Goal: Transaction & Acquisition: Obtain resource

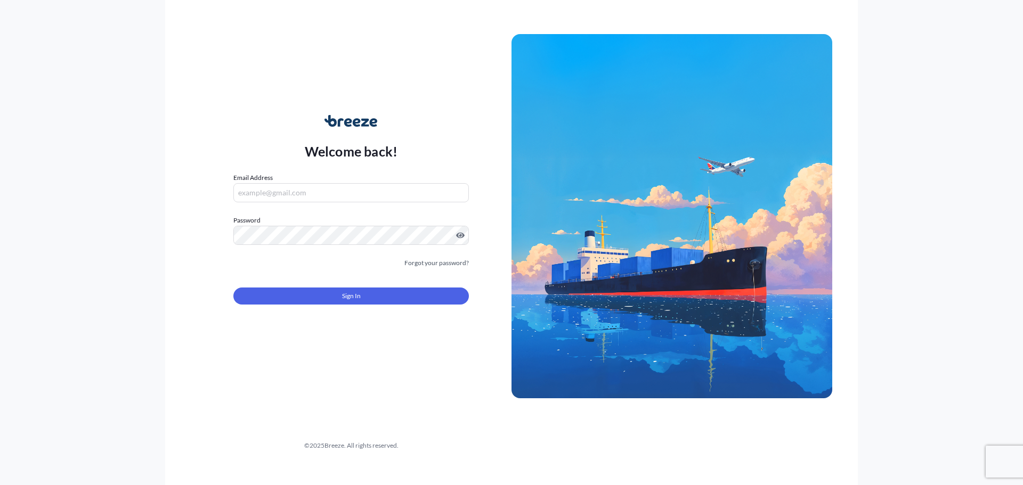
type input "[PERSON_NAME][EMAIL_ADDRESS][PERSON_NAME][DOMAIN_NAME]"
click at [334, 305] on form "Email Address [PERSON_NAME][EMAIL_ADDRESS][PERSON_NAME][DOMAIN_NAME] Password M…" at bounding box center [350, 245] width 235 height 145
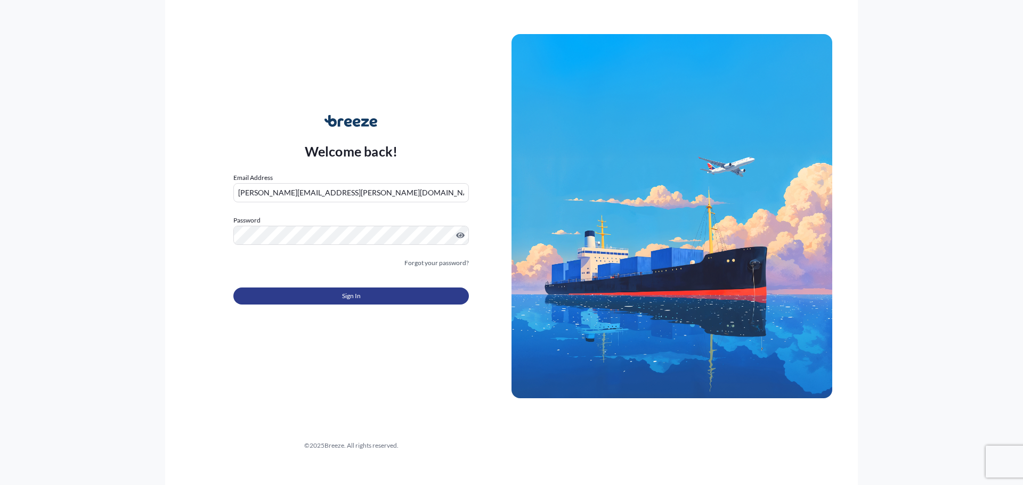
click at [335, 299] on button "Sign In" at bounding box center [350, 296] width 235 height 17
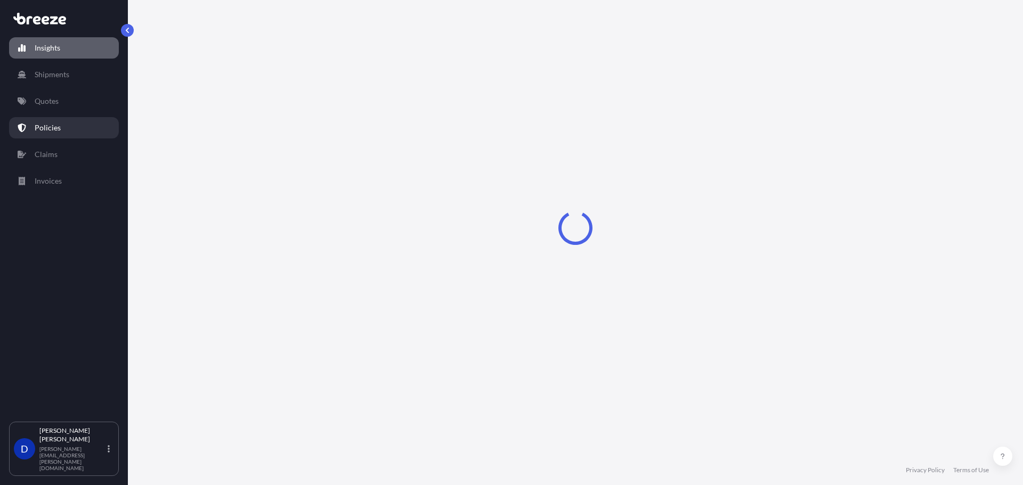
select select "2025"
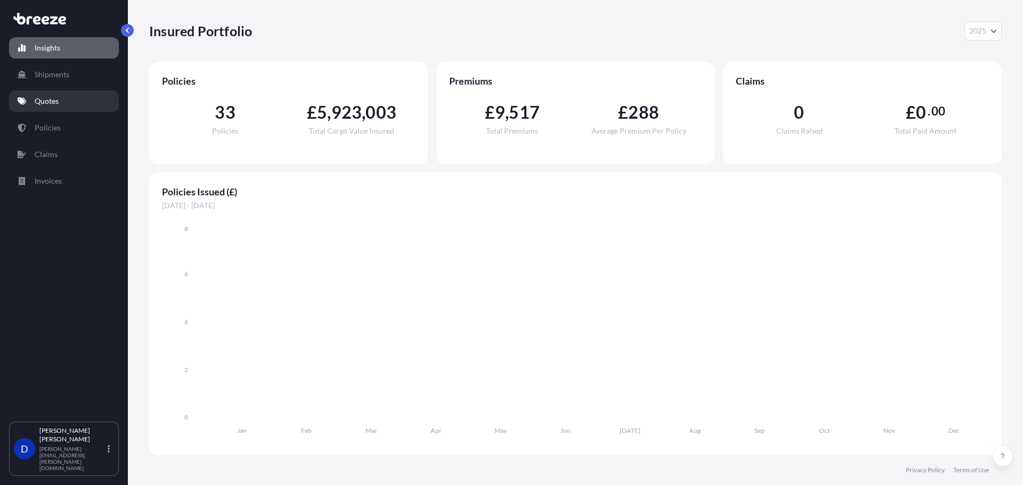
click at [55, 103] on p "Quotes" at bounding box center [47, 101] width 24 height 11
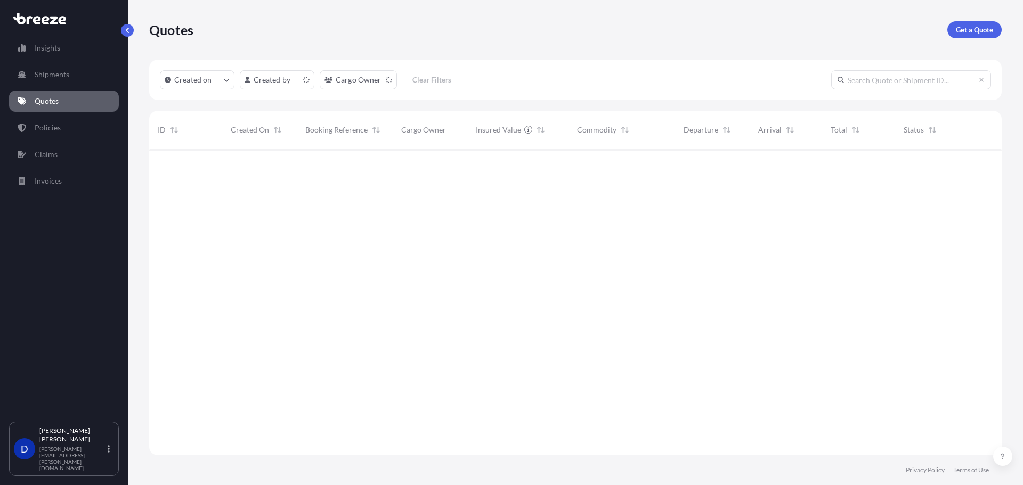
scroll to position [304, 844]
click at [967, 30] on p "Get a Quote" at bounding box center [974, 30] width 37 height 11
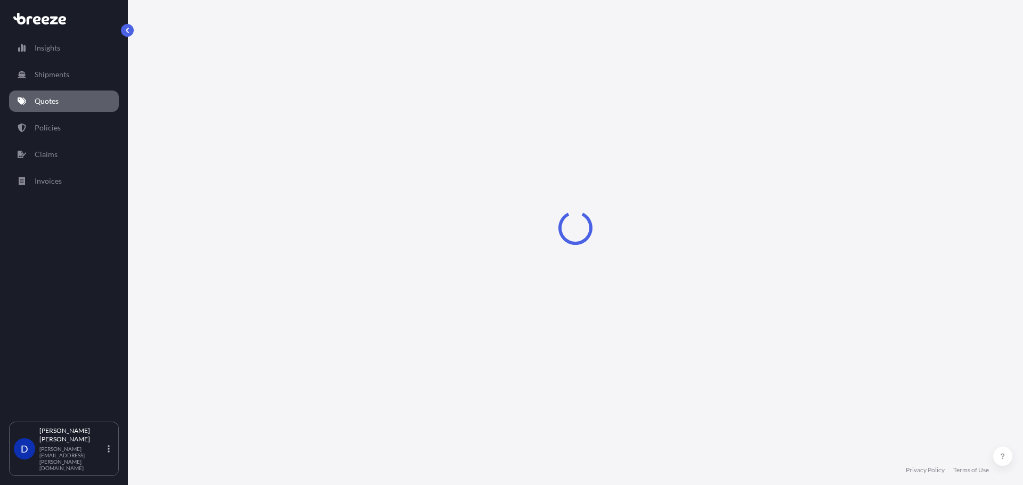
select select "Road"
select select "Sea"
select select "1"
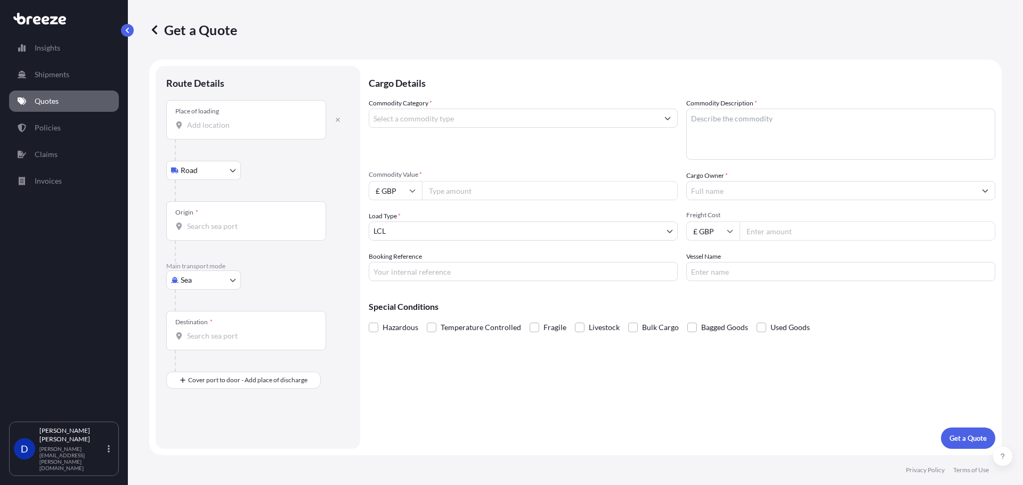
click at [224, 130] on input "Place of loading" at bounding box center [250, 125] width 126 height 11
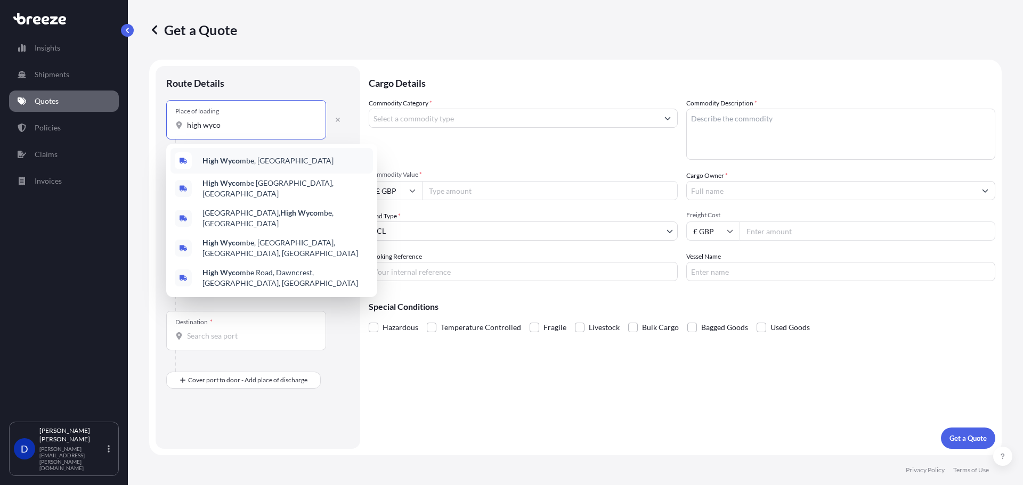
click at [235, 157] on b "High Wyco" at bounding box center [220, 160] width 37 height 9
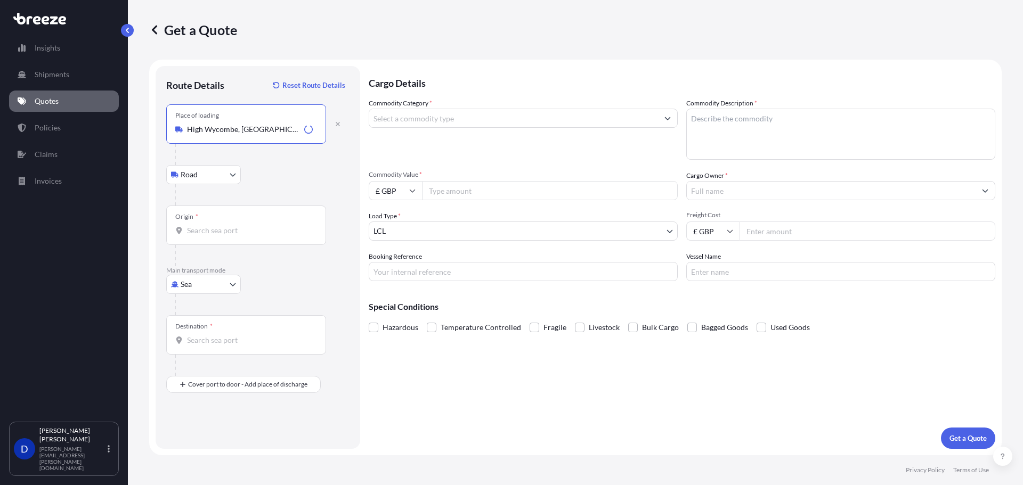
type input "High Wycombe, [GEOGRAPHIC_DATA]"
click at [236, 240] on div "Origin *" at bounding box center [246, 225] width 160 height 39
click at [236, 236] on input "Origin *" at bounding box center [250, 230] width 126 height 11
click at [235, 179] on body "5 options available. 1 option available. 0 options available. 5 options availab…" at bounding box center [511, 242] width 1023 height 485
click at [219, 286] on body "5 options available. 1 option available. 0 options available. 5 options availab…" at bounding box center [511, 242] width 1023 height 485
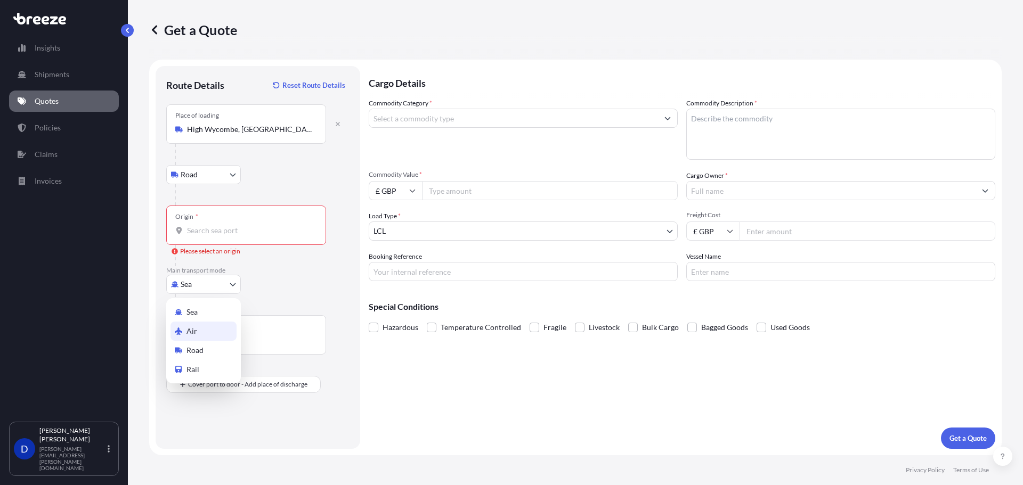
click at [206, 332] on div "Air" at bounding box center [203, 331] width 66 height 19
select select "Air"
click at [219, 132] on input "Place of loading" at bounding box center [250, 129] width 126 height 11
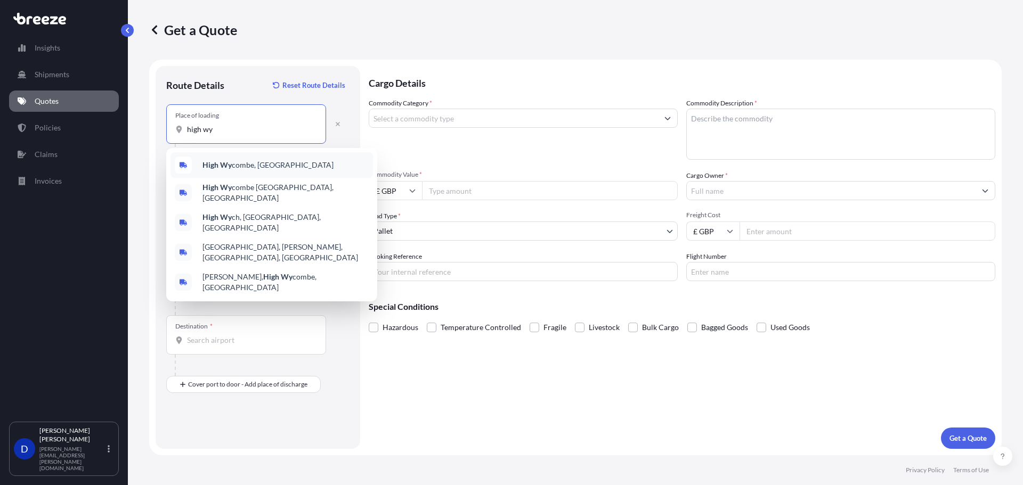
click at [219, 168] on b "High Wy" at bounding box center [216, 164] width 29 height 9
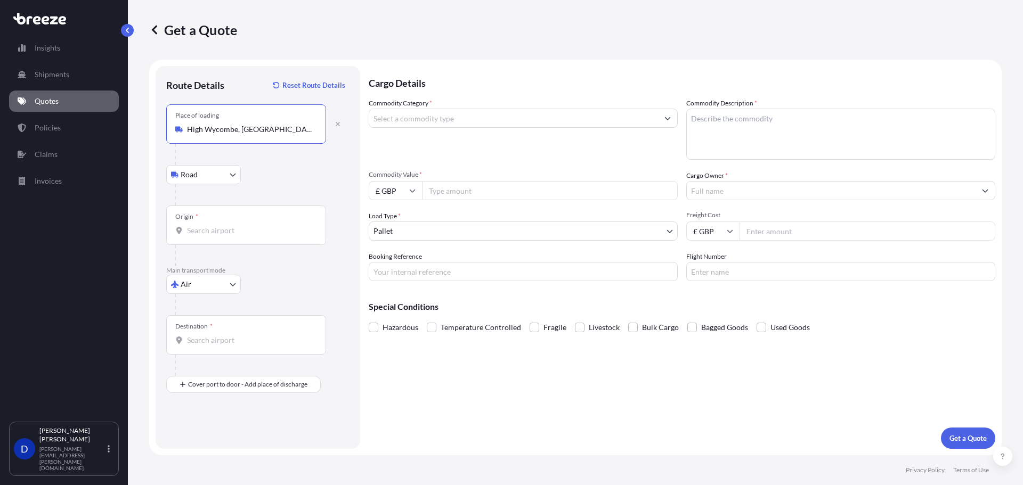
type input "High Wycombe, [GEOGRAPHIC_DATA]"
click at [210, 231] on input "Origin *" at bounding box center [250, 230] width 126 height 11
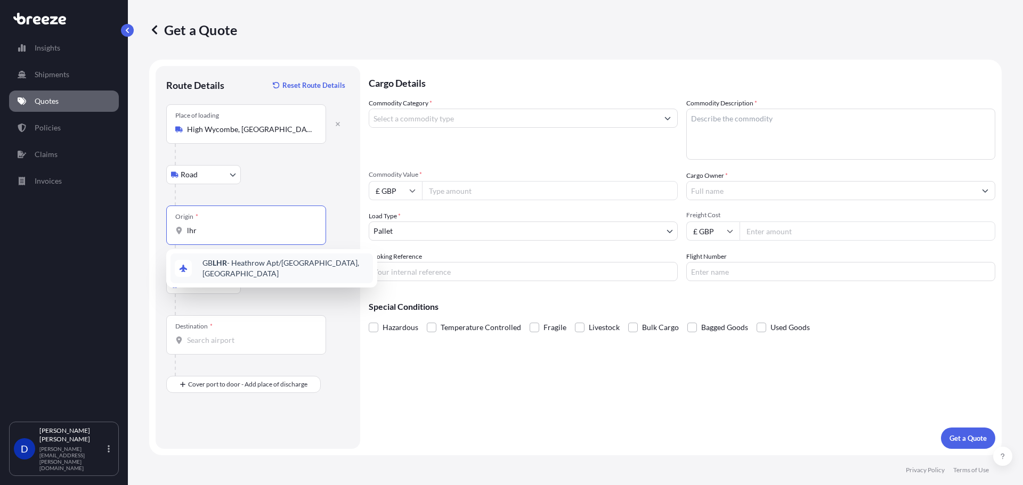
click at [211, 262] on span "GB LHR - Heathrow Apt/[GEOGRAPHIC_DATA], [GEOGRAPHIC_DATA]" at bounding box center [285, 268] width 166 height 21
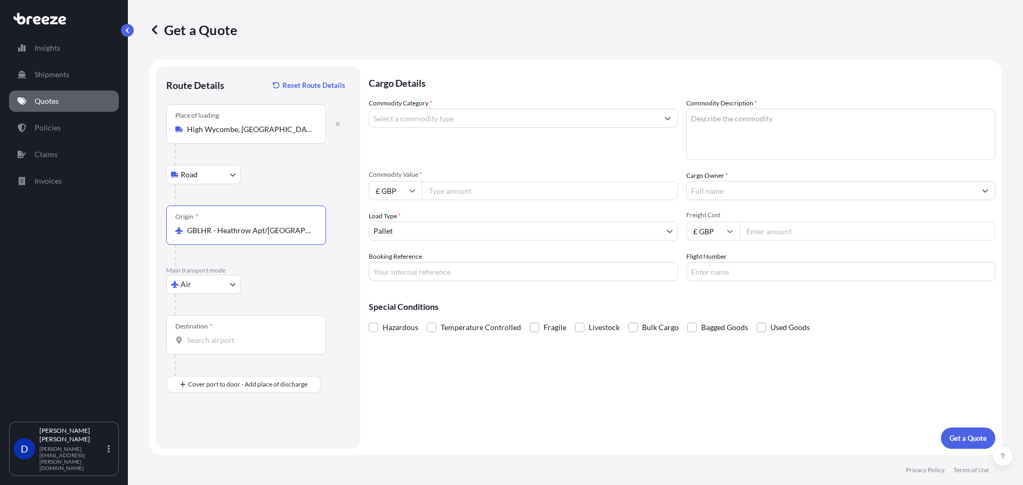
type input "GBLHR - Heathrow Apt/[GEOGRAPHIC_DATA], [GEOGRAPHIC_DATA]"
click at [213, 341] on input "Destination *" at bounding box center [250, 340] width 126 height 11
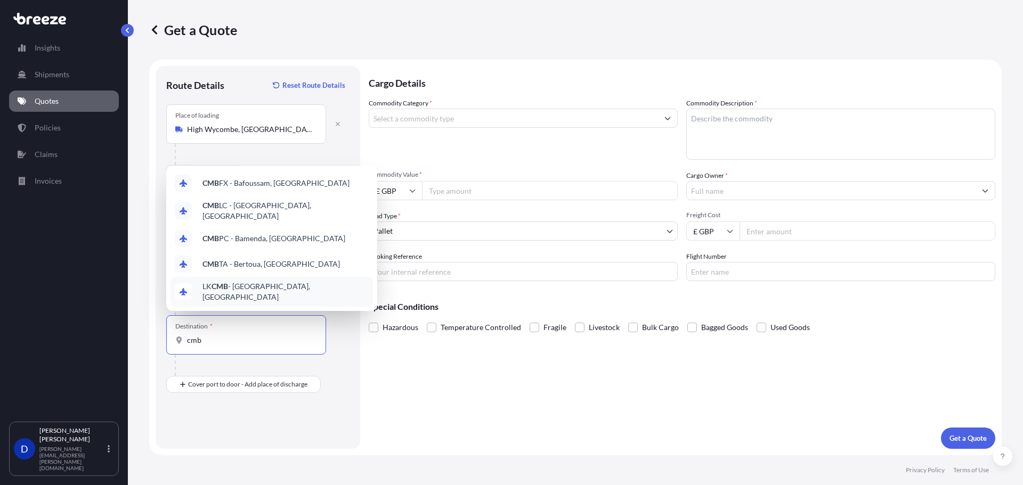
click at [274, 291] on span "LK CMB - [GEOGRAPHIC_DATA], [GEOGRAPHIC_DATA]" at bounding box center [285, 291] width 166 height 21
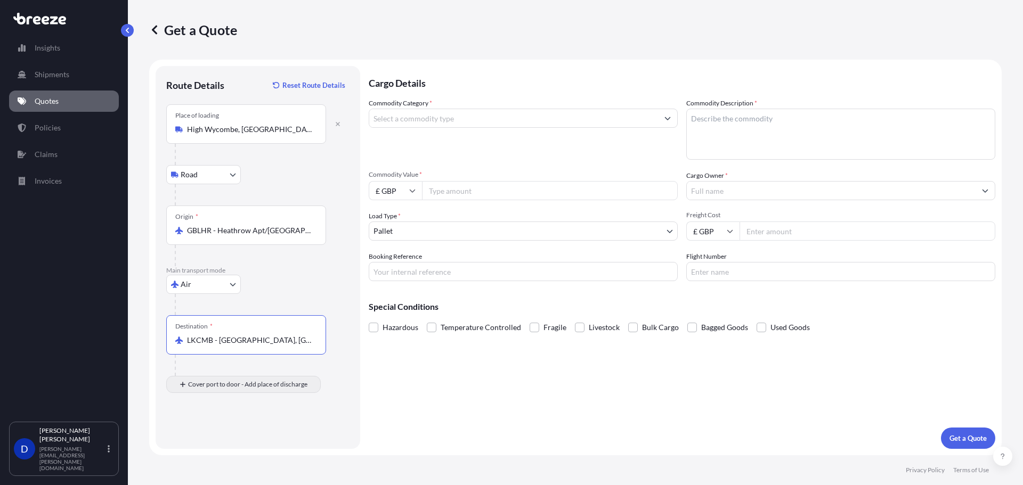
type input "LKCMB - [GEOGRAPHIC_DATA], [GEOGRAPHIC_DATA]"
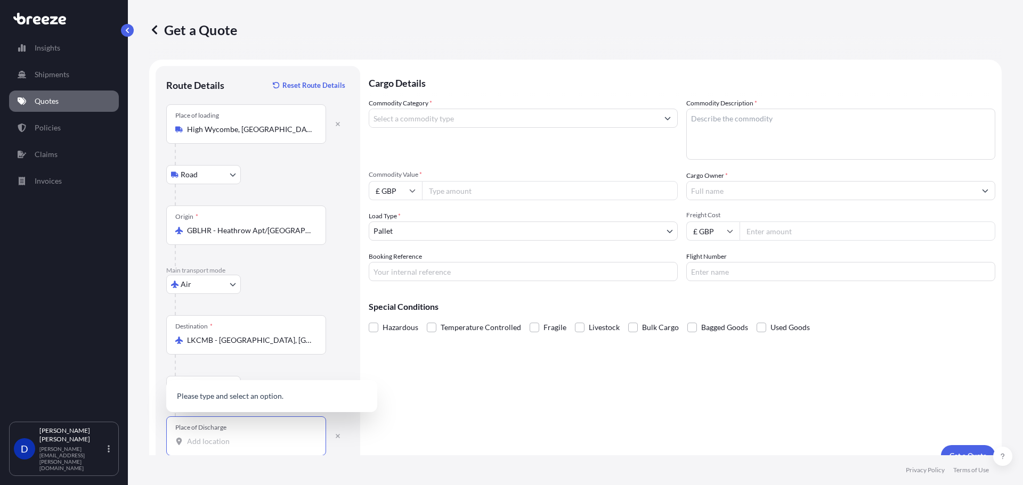
click at [200, 442] on input "Place of Discharge" at bounding box center [250, 441] width 126 height 11
click at [755, 142] on textarea "Commodity Description *" at bounding box center [840, 134] width 309 height 51
paste textarea "Microsoft Surface Laptop7 13.8 IntelCU7/16GB 256GB Black"
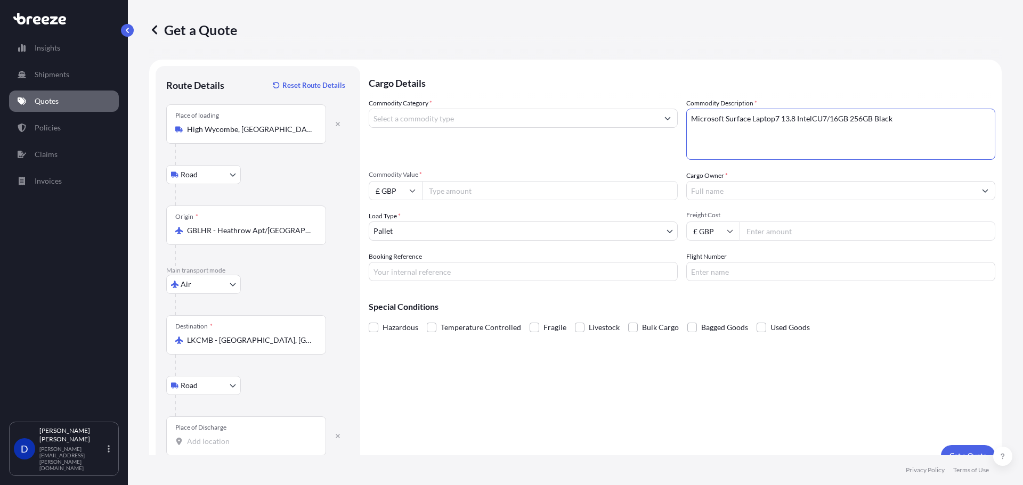
type textarea "Microsoft Surface Laptop7 13.8 IntelCU7/16GB 256GB Black"
click at [428, 118] on input "Commodity Category *" at bounding box center [513, 118] width 289 height 19
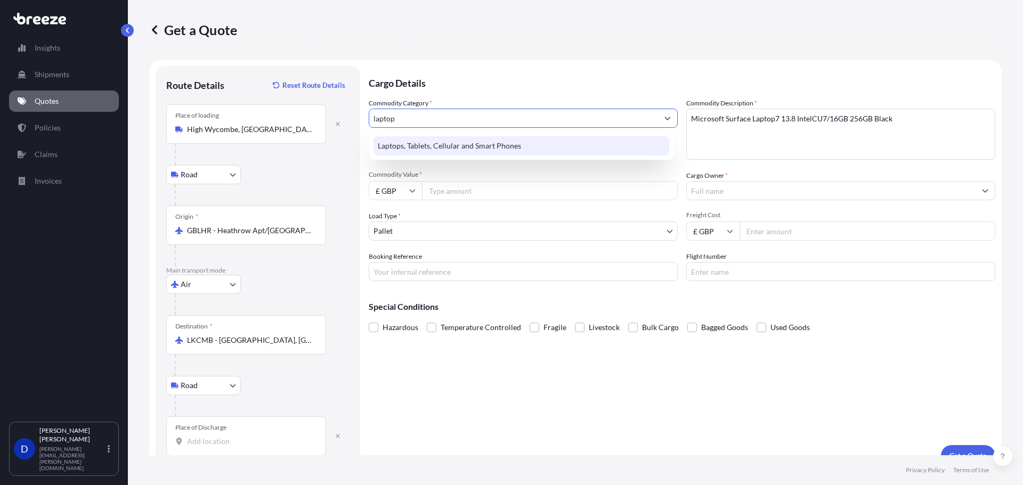
click at [429, 145] on div "Laptops, Tablets, Cellular and Smart Phones" at bounding box center [521, 145] width 296 height 19
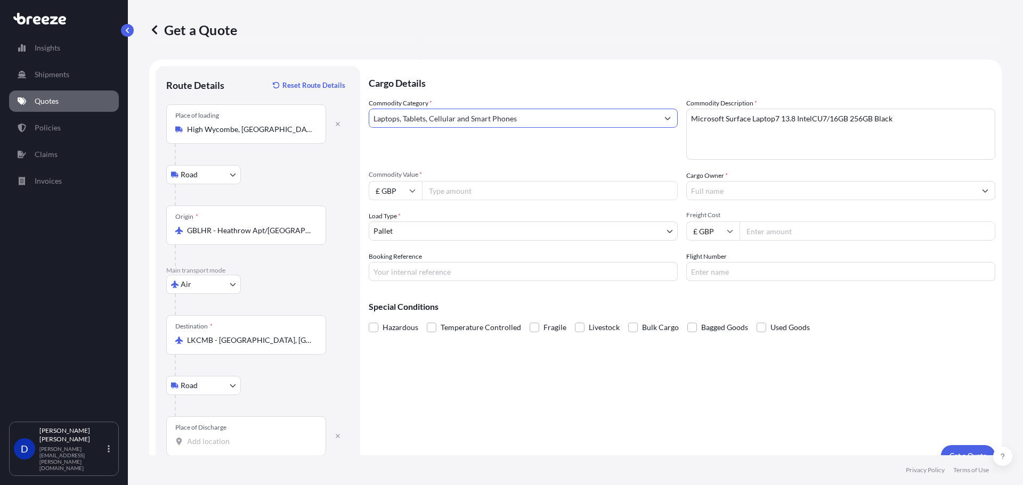
type input "Laptops, Tablets, Cellular and Smart Phones"
click at [469, 201] on div "Commodity Category * Laptops, Tablets, Cellular and Smart Phones Commodity Desc…" at bounding box center [682, 189] width 626 height 183
drag, startPoint x: 480, startPoint y: 195, endPoint x: 545, endPoint y: 202, distance: 64.8
click at [501, 197] on input "Commodity Value *" at bounding box center [550, 190] width 256 height 19
click at [217, 443] on input "Place of Discharge" at bounding box center [250, 441] width 126 height 11
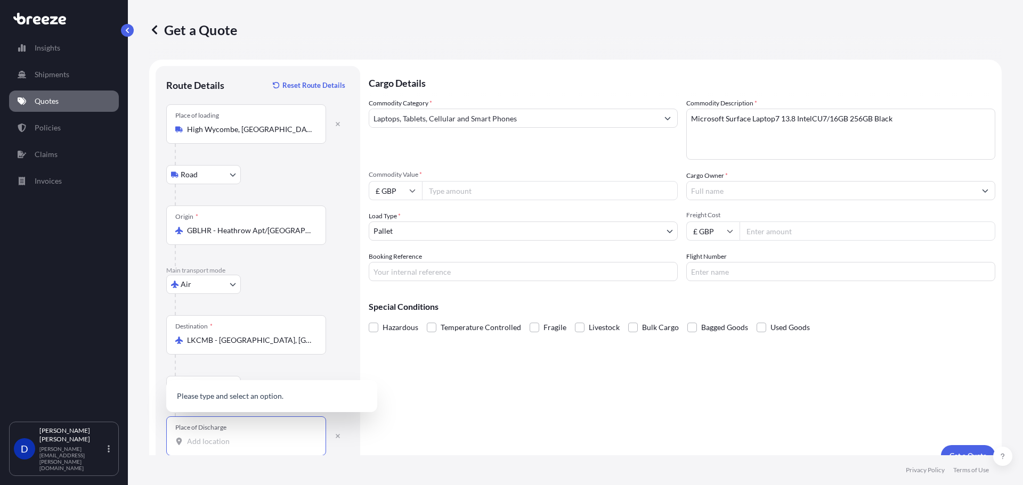
paste input "752, [PERSON_NAME], [GEOGRAPHIC_DATA], 1 00900"
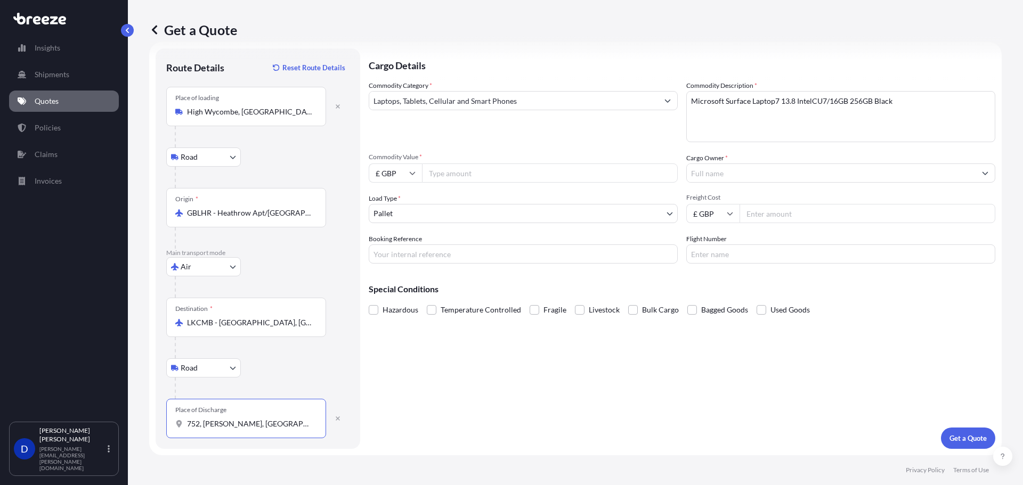
drag, startPoint x: 263, startPoint y: 422, endPoint x: 99, endPoint y: 420, distance: 164.1
click at [63, 421] on div "Insights Shipments Quotes Policies Claims Invoices D [PERSON_NAME] [PERSON_NAME…" at bounding box center [511, 242] width 1023 height 485
click at [199, 424] on input "752, [PERSON_NAME], [GEOGRAPHIC_DATA], 1 00900" at bounding box center [250, 424] width 126 height 11
click at [202, 422] on input "752, [PERSON_NAME], [GEOGRAPHIC_DATA], 1 00900" at bounding box center [250, 424] width 126 height 11
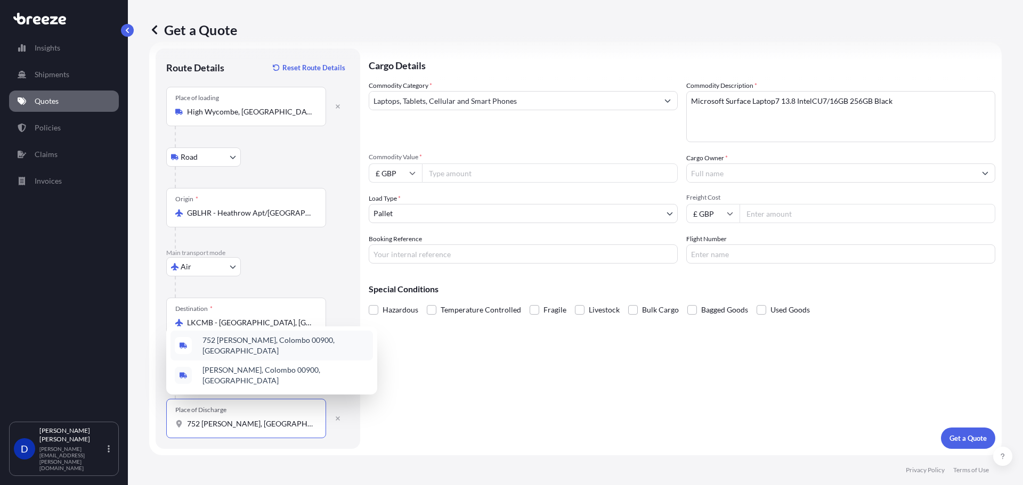
click at [260, 348] on span "752 [PERSON_NAME], Colombo 00900, [GEOGRAPHIC_DATA]" at bounding box center [285, 345] width 166 height 21
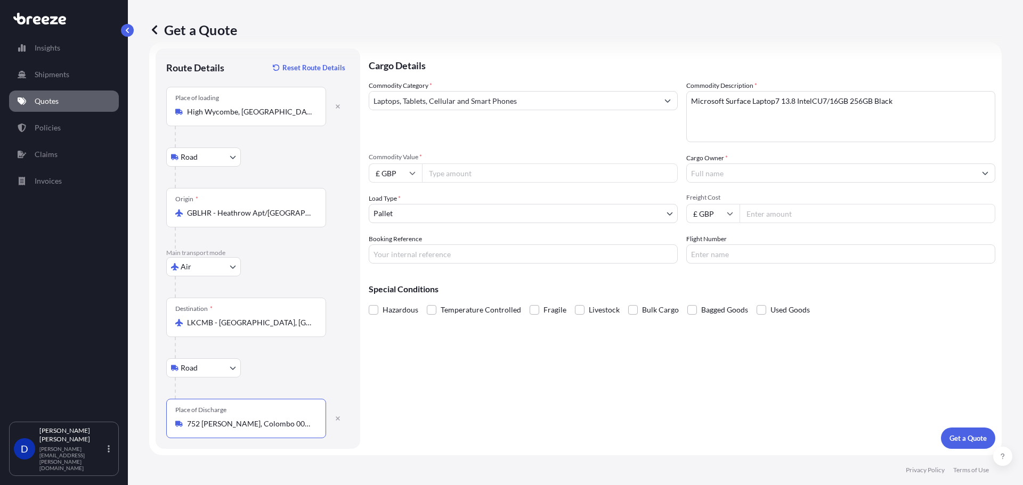
type input "752 [PERSON_NAME], Colombo 00900, [GEOGRAPHIC_DATA]"
click at [469, 395] on div "Cargo Details Commodity Category * Laptops, Tablets, Cellular and Smart Phones …" at bounding box center [682, 248] width 626 height 401
click at [461, 258] on input "Booking Reference" at bounding box center [523, 253] width 309 height 19
type input "WELLQ"
click at [709, 173] on input "Cargo Owner *" at bounding box center [831, 173] width 289 height 19
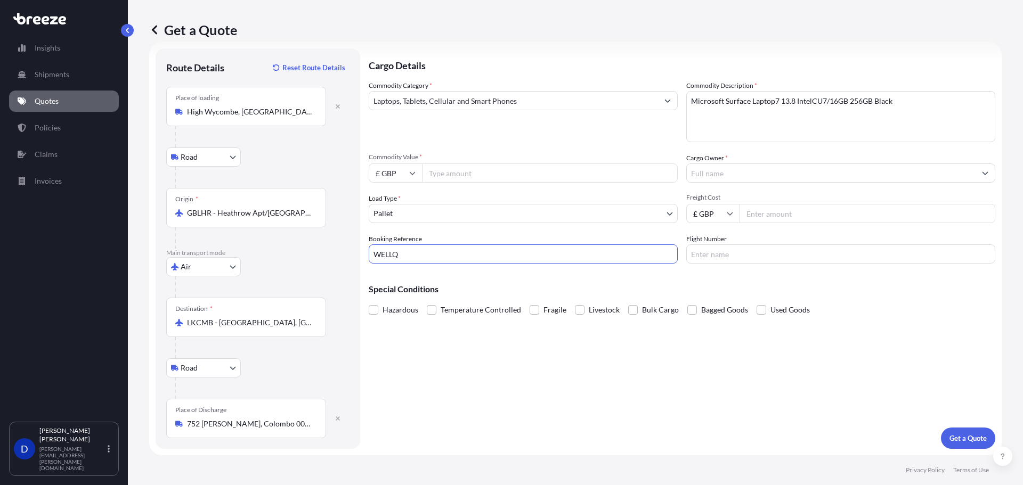
paste input "Virtusa Pvt. Ltd."
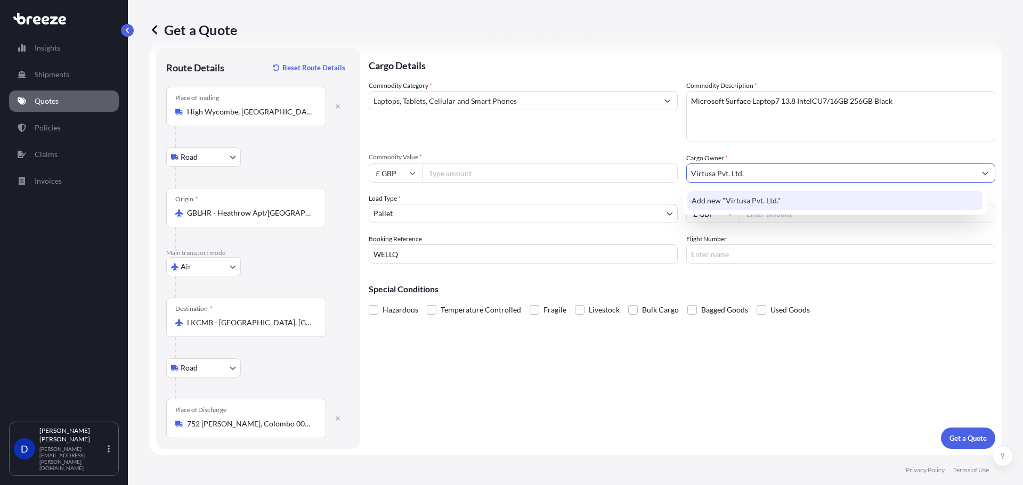
click at [737, 206] on div "Add new "Virtusa Pvt. Ltd."" at bounding box center [835, 200] width 296 height 19
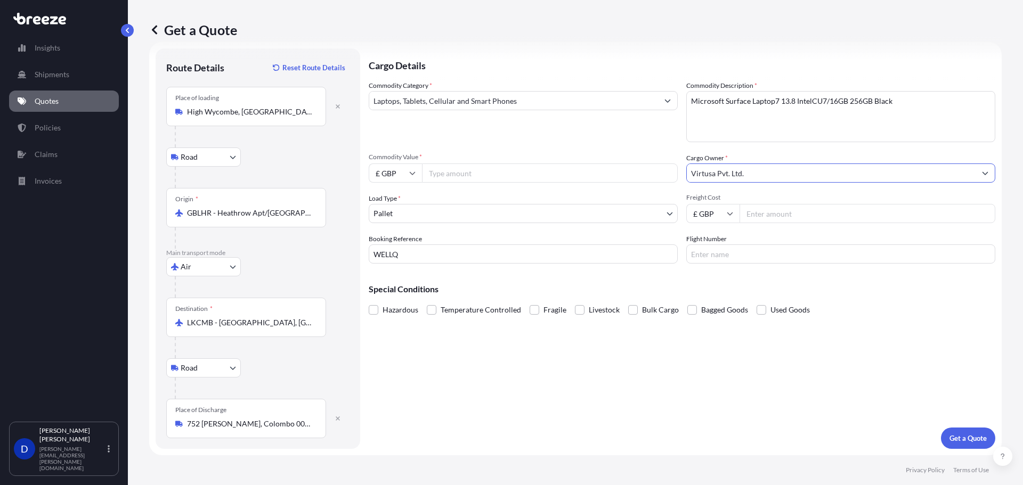
type input "Virtusa Pvt. Ltd."
click at [468, 176] on input "Commodity Value *" at bounding box center [550, 173] width 256 height 19
type input "2000"
click at [758, 218] on input "Freight Cost" at bounding box center [867, 213] width 256 height 19
type input "60000"
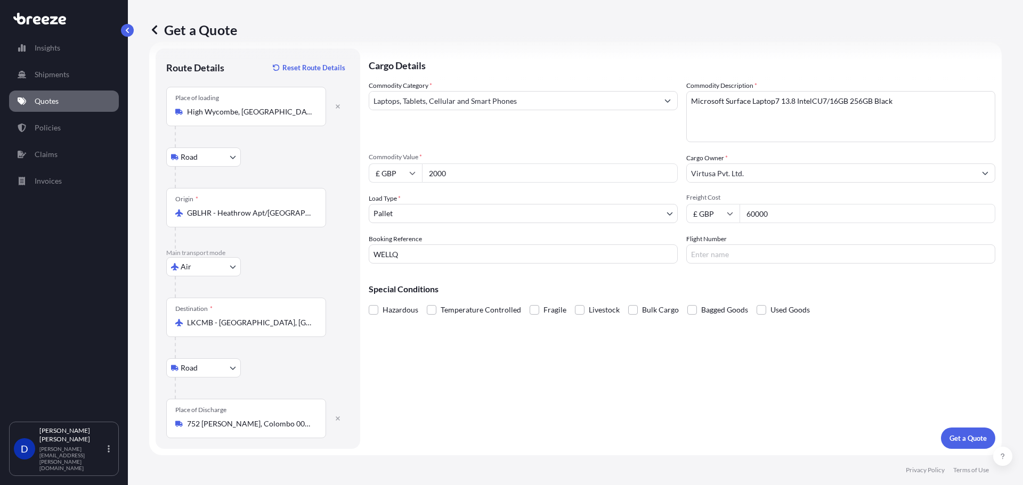
click at [428, 259] on input "WELLQ" at bounding box center [523, 253] width 309 height 19
paste input "32533"
type input "WELLQ32533"
click at [942, 431] on button "Get a Quote" at bounding box center [968, 438] width 54 height 21
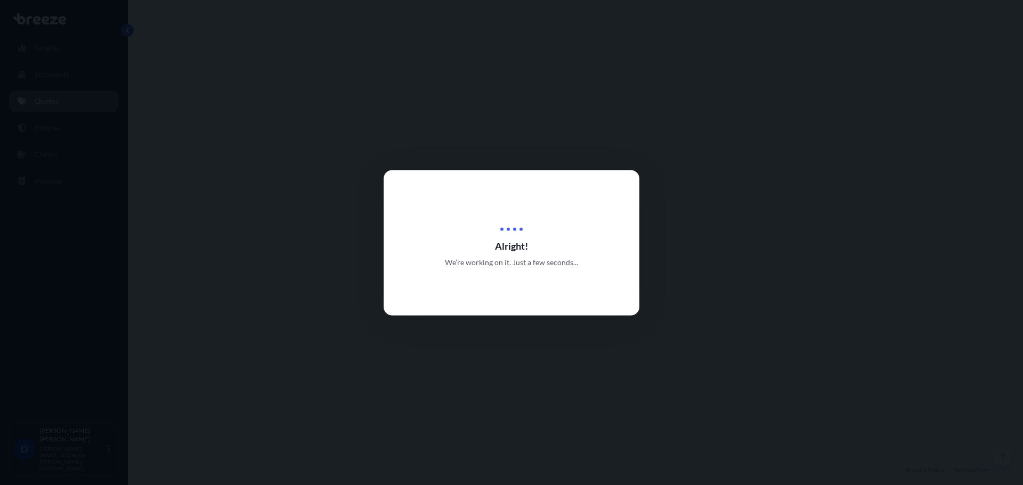
select select "Road"
select select "Air"
select select "Road"
select select "1"
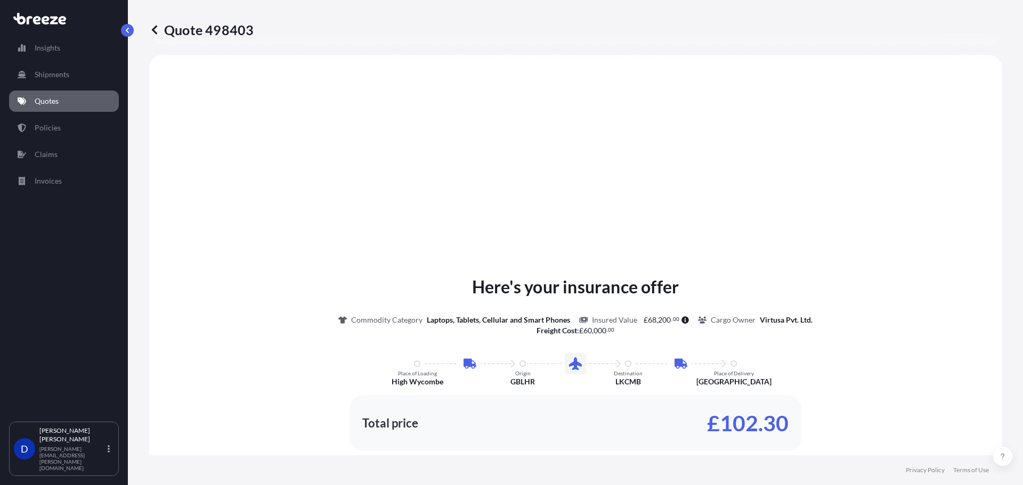
scroll to position [426, 0]
drag, startPoint x: 717, startPoint y: 415, endPoint x: 781, endPoint y: 413, distance: 64.0
click at [781, 413] on p "£102.30" at bounding box center [747, 421] width 81 height 17
copy p "102.30"
